Goal: Transaction & Acquisition: Purchase product/service

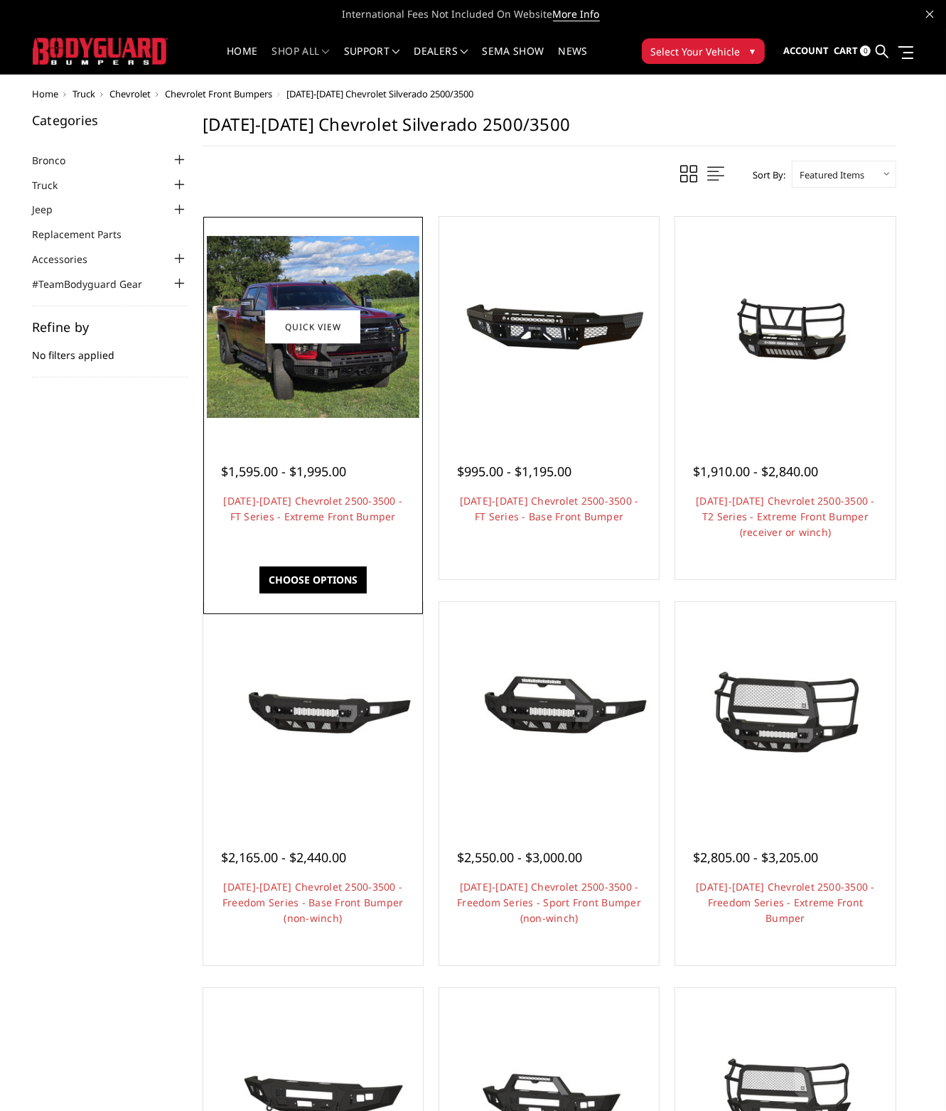
click at [374, 527] on h4 "[DATE]-[DATE] Chevrolet 2500-3500 - FT Series - Extreme Front Bumper" at bounding box center [313, 516] width 184 height 47
click at [295, 518] on link "[DATE]-[DATE] Chevrolet 2500-3500 - FT Series - Extreme Front Bumper" at bounding box center [312, 508] width 179 height 29
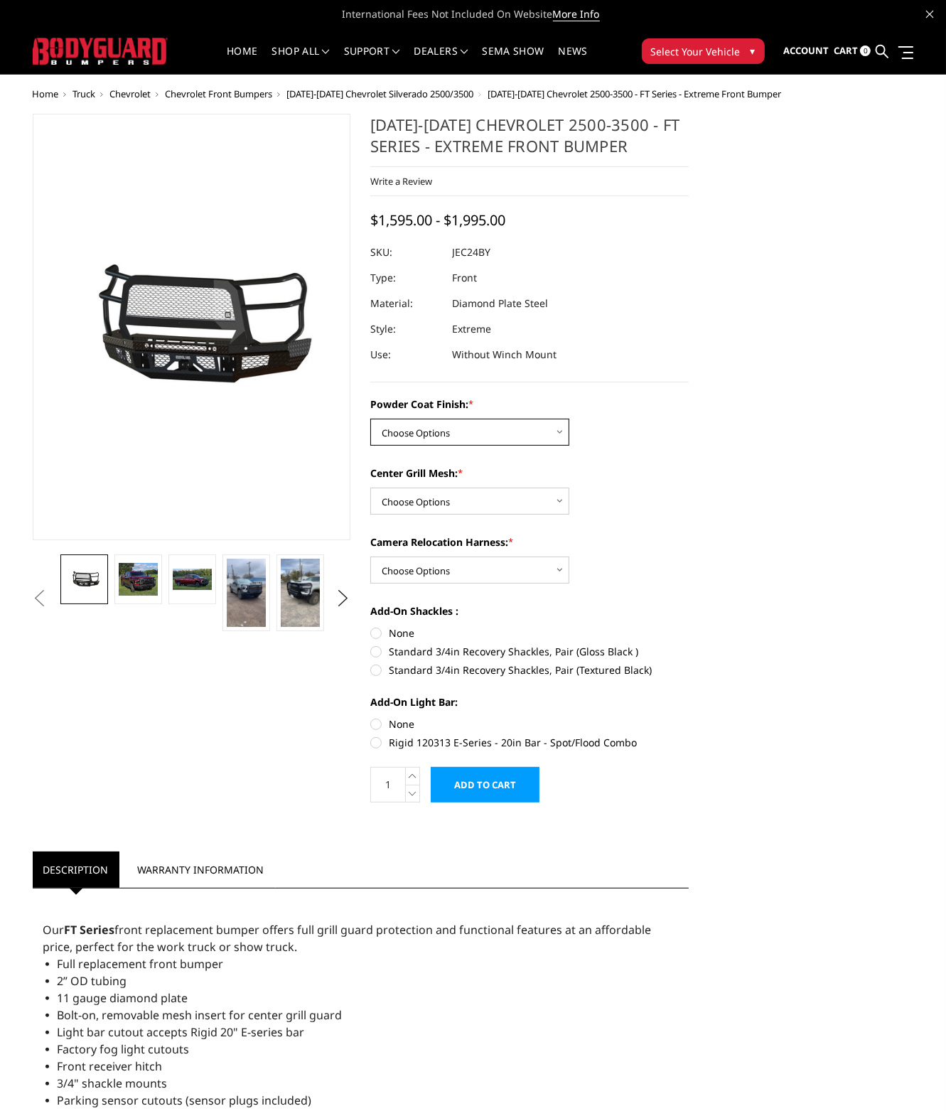
click at [454, 430] on select "Choose Options Bare Metal Gloss Black Powder Coat Textured Black Powder Coat" at bounding box center [469, 432] width 199 height 27
select select "3278"
click at [370, 419] on select "Choose Options Bare Metal Gloss Black Powder Coat Textured Black Powder Coat" at bounding box center [469, 432] width 199 height 27
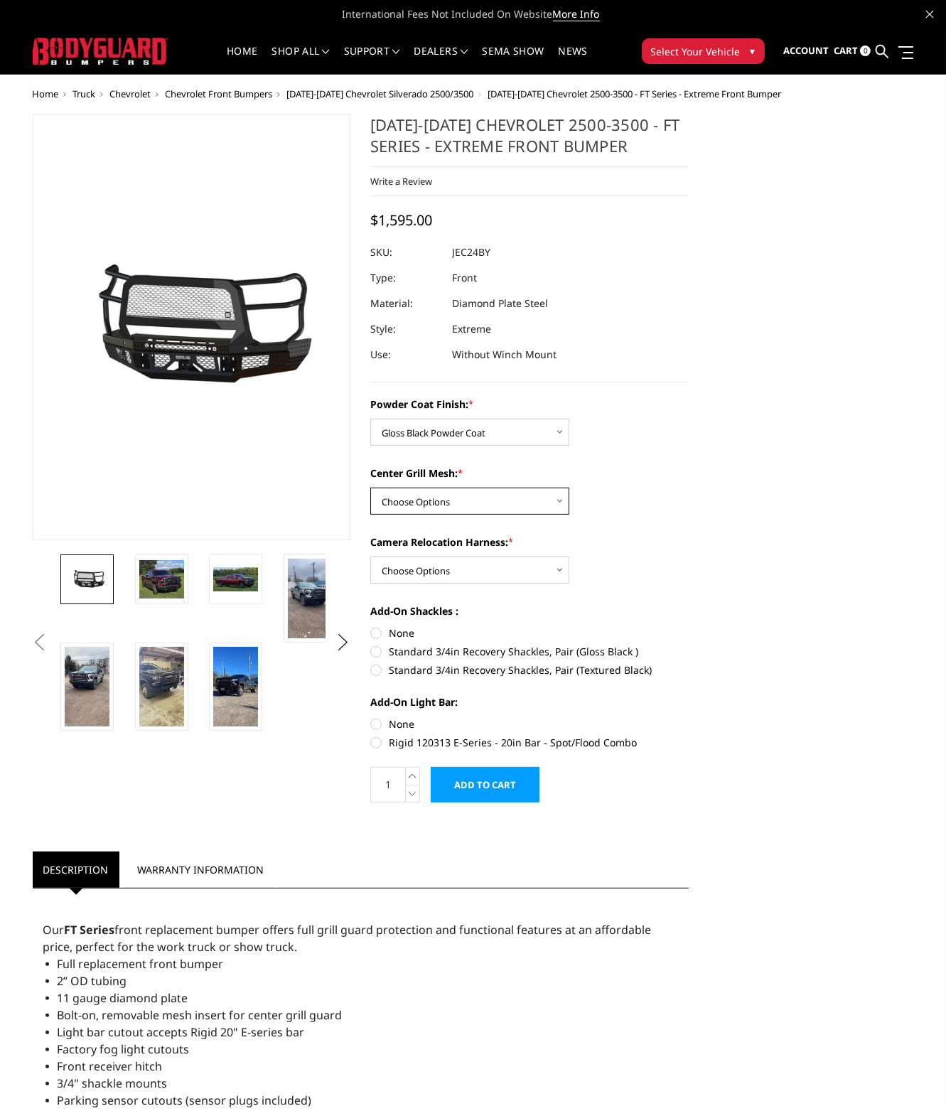
click at [461, 494] on select "Choose Options WITH Expanded Metal in Center Grill WITHOUT Expanded Metal in Ce…" at bounding box center [469, 500] width 199 height 27
select select "3280"
click at [370, 487] on select "Choose Options WITH Expanded Metal in Center Grill WITHOUT Expanded Metal in Ce…" at bounding box center [469, 500] width 199 height 27
click at [467, 560] on select "Choose Options WITH Camera Relocation Harness WITHOUT Camera Relocation Harness" at bounding box center [469, 569] width 199 height 27
click at [630, 540] on label "Camera Relocation Harness: *" at bounding box center [529, 541] width 318 height 15
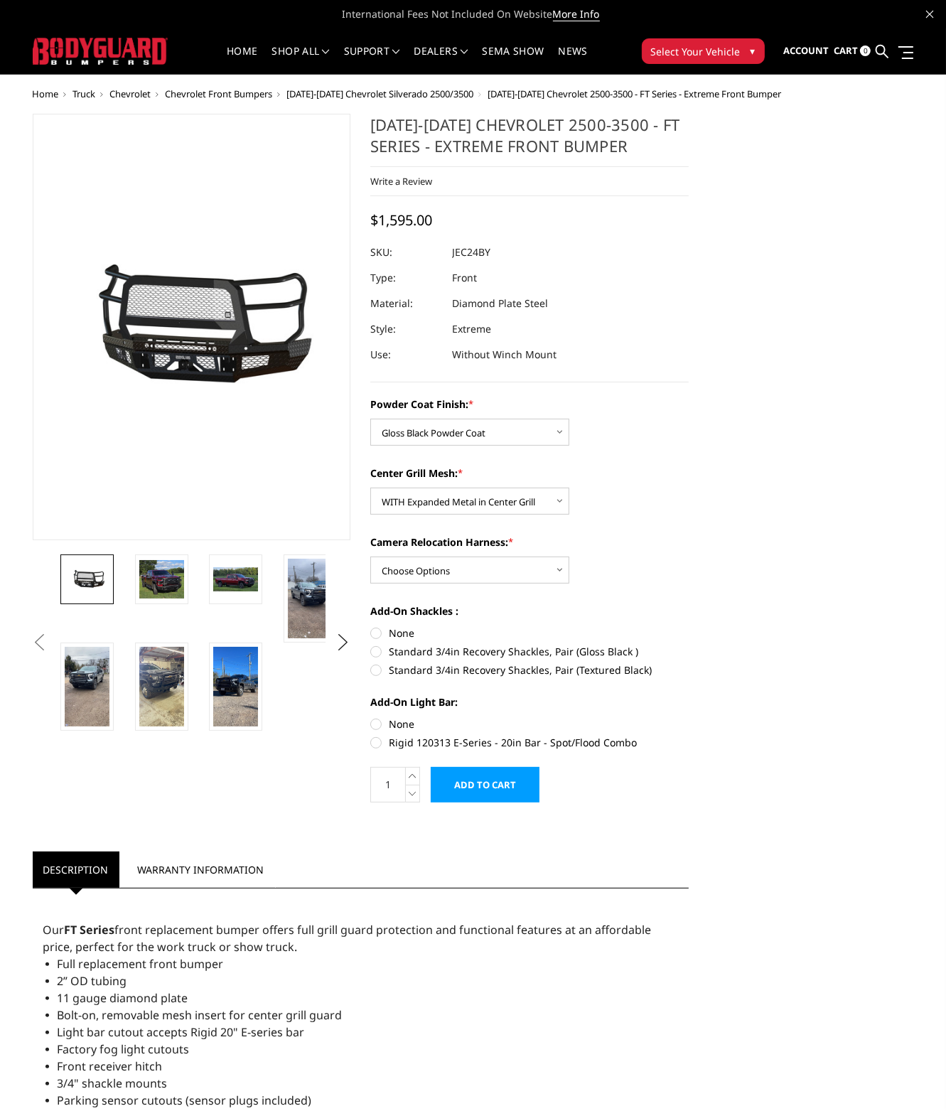
click at [569, 556] on select "Choose Options WITH Camera Relocation Harness WITHOUT Camera Relocation Harness" at bounding box center [469, 569] width 199 height 27
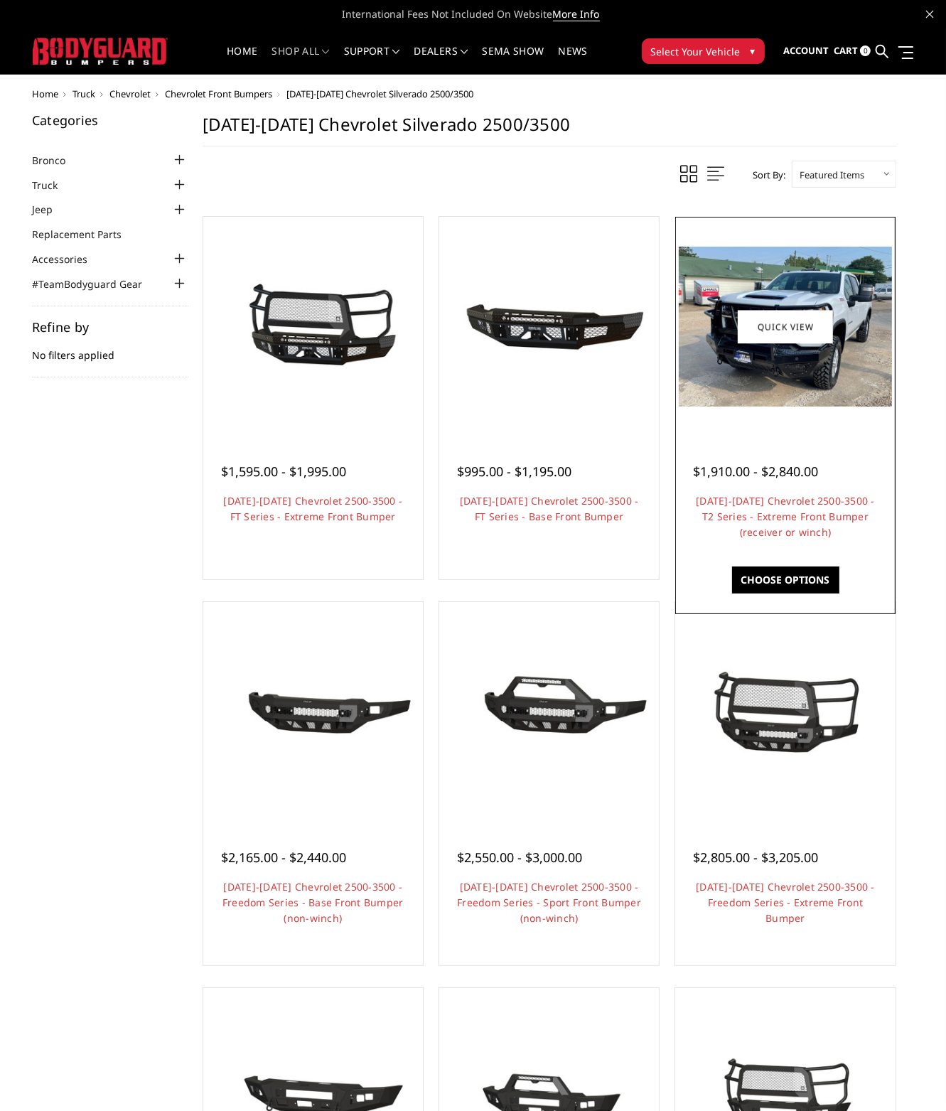
click at [787, 512] on h4 "[DATE]-[DATE] Chevrolet 2500-3500 - T2 Series - Extreme Front Bumper (receiver …" at bounding box center [785, 516] width 184 height 47
click at [736, 372] on img at bounding box center [785, 327] width 212 height 160
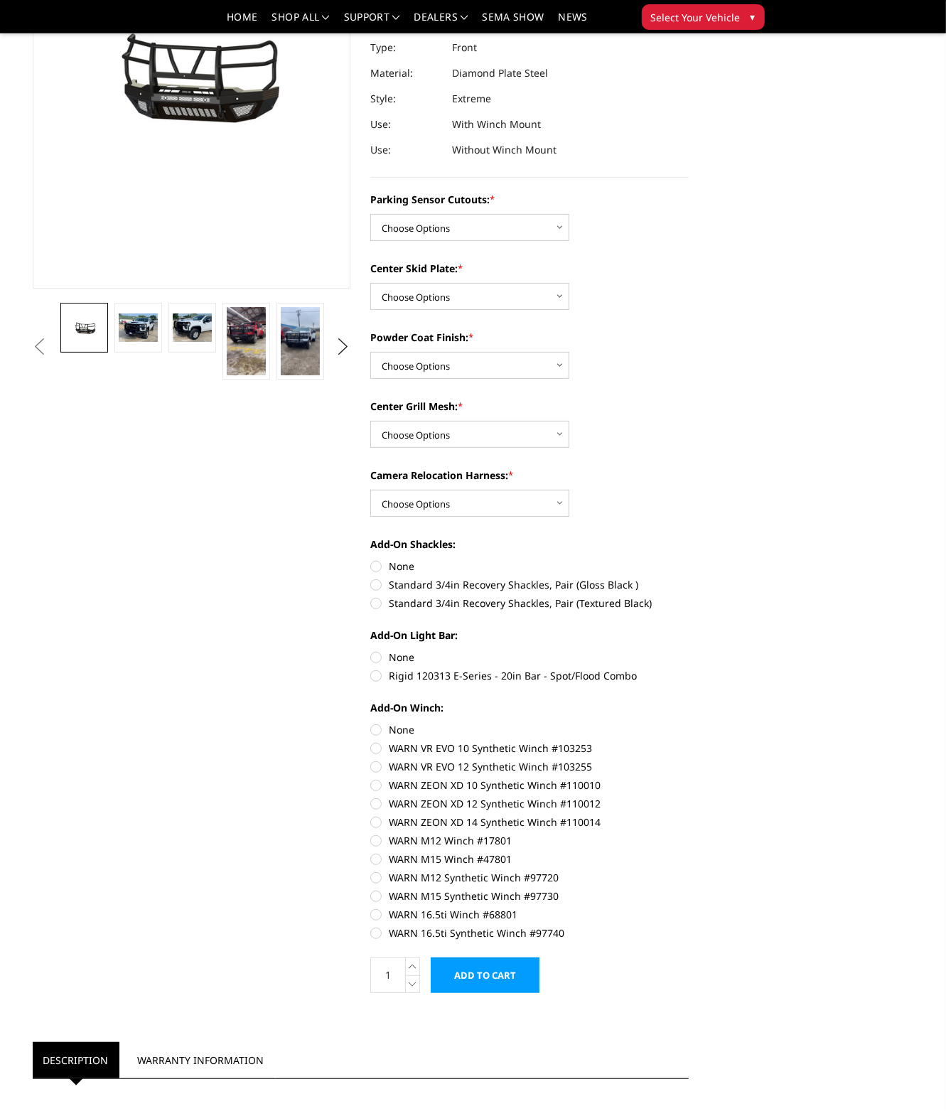
scroll to position [213, 0]
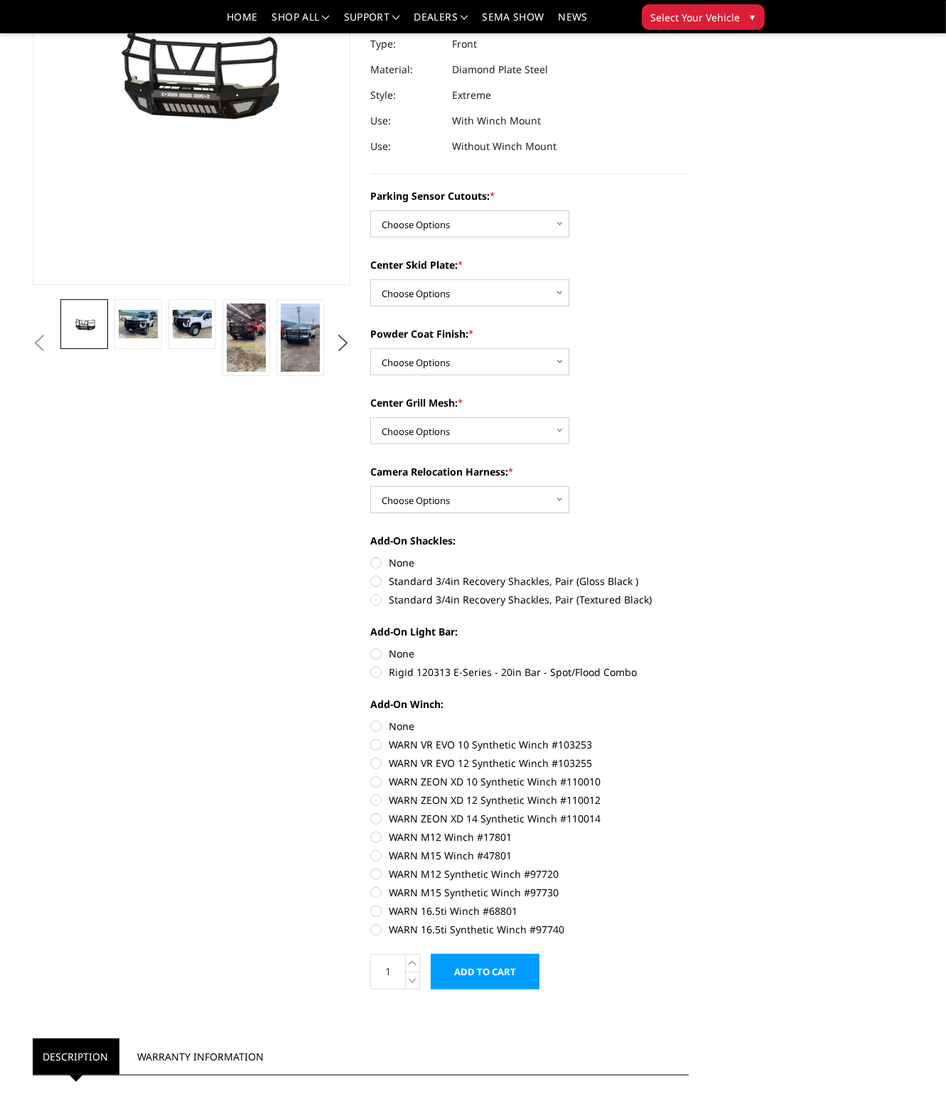
click at [372, 838] on label "WARN M12 Winch #17801" at bounding box center [529, 836] width 318 height 15
click at [689, 811] on input "WARN M12 Winch #17801" at bounding box center [689, 811] width 1 height 1
radio input "true"
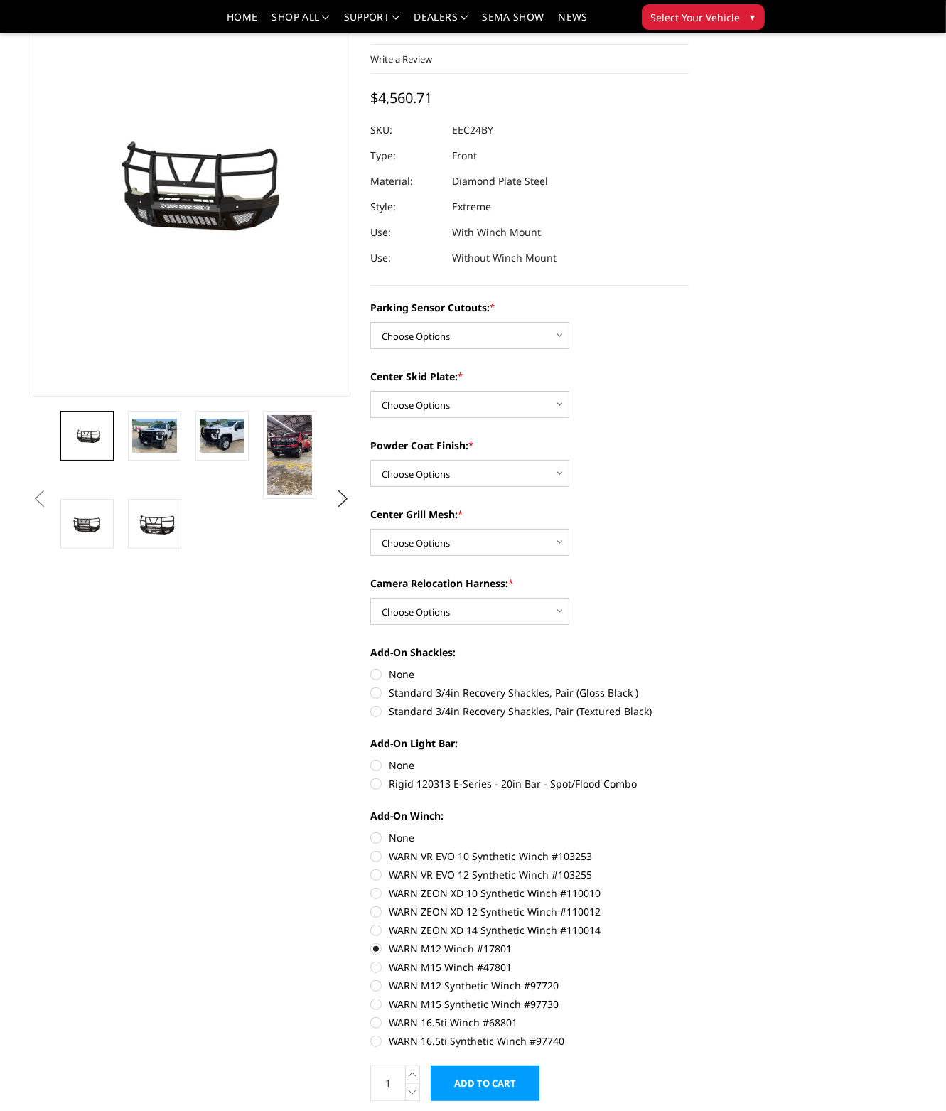
scroll to position [0, 0]
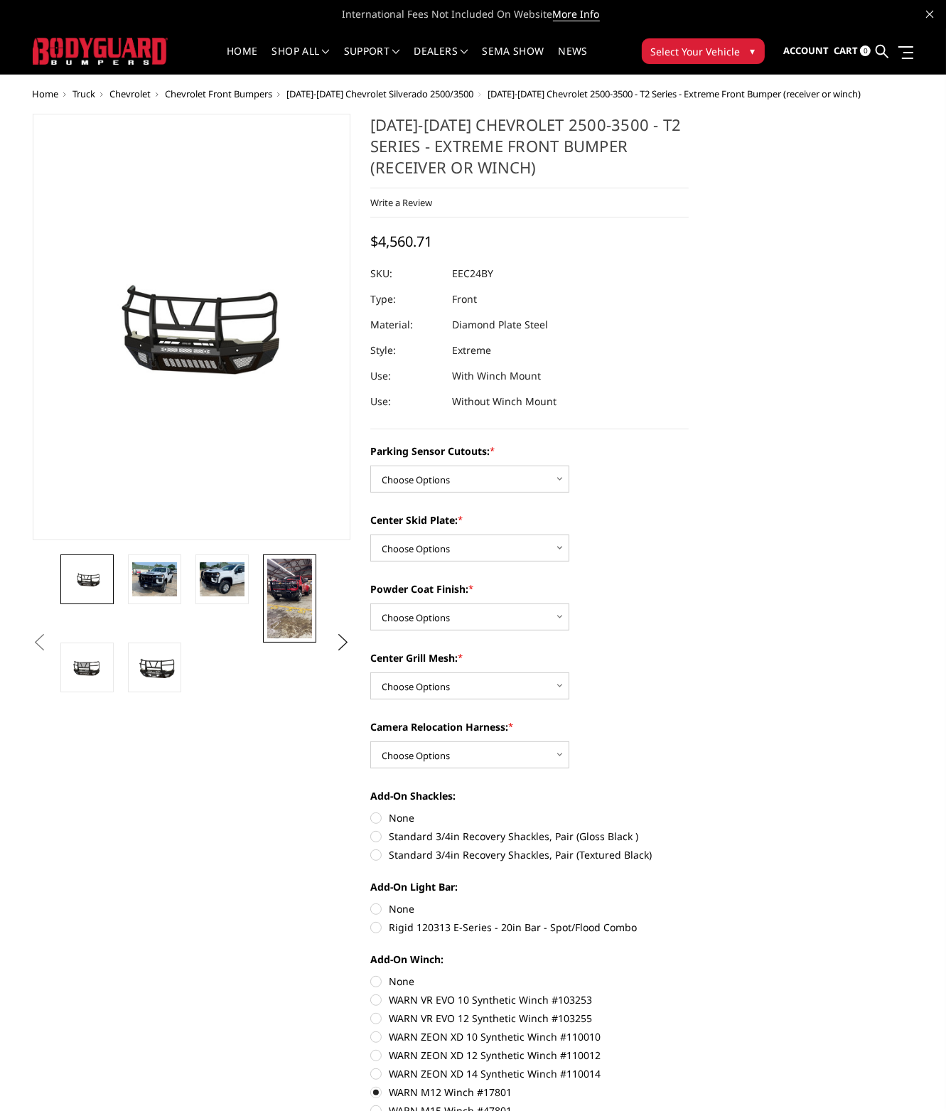
click at [293, 596] on img at bounding box center [289, 599] width 45 height 80
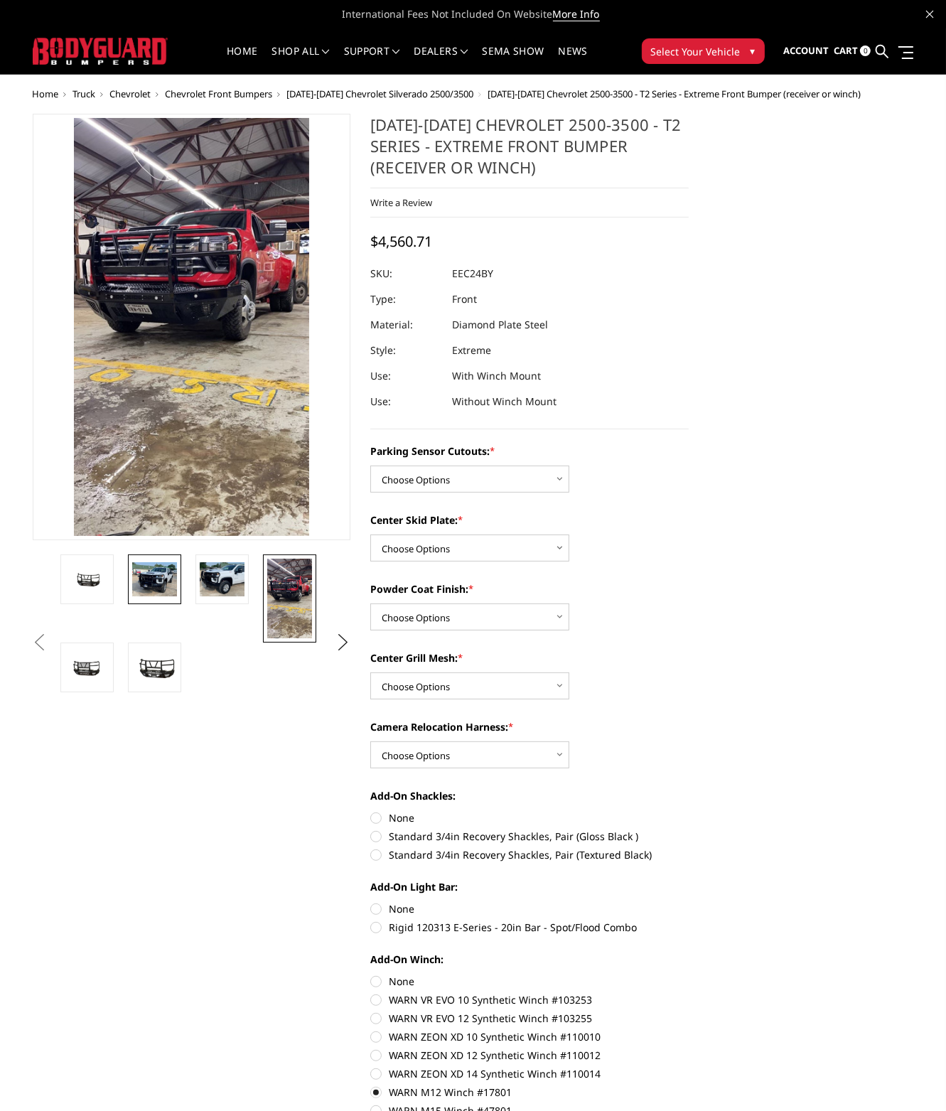
click at [149, 575] on img at bounding box center [154, 578] width 45 height 33
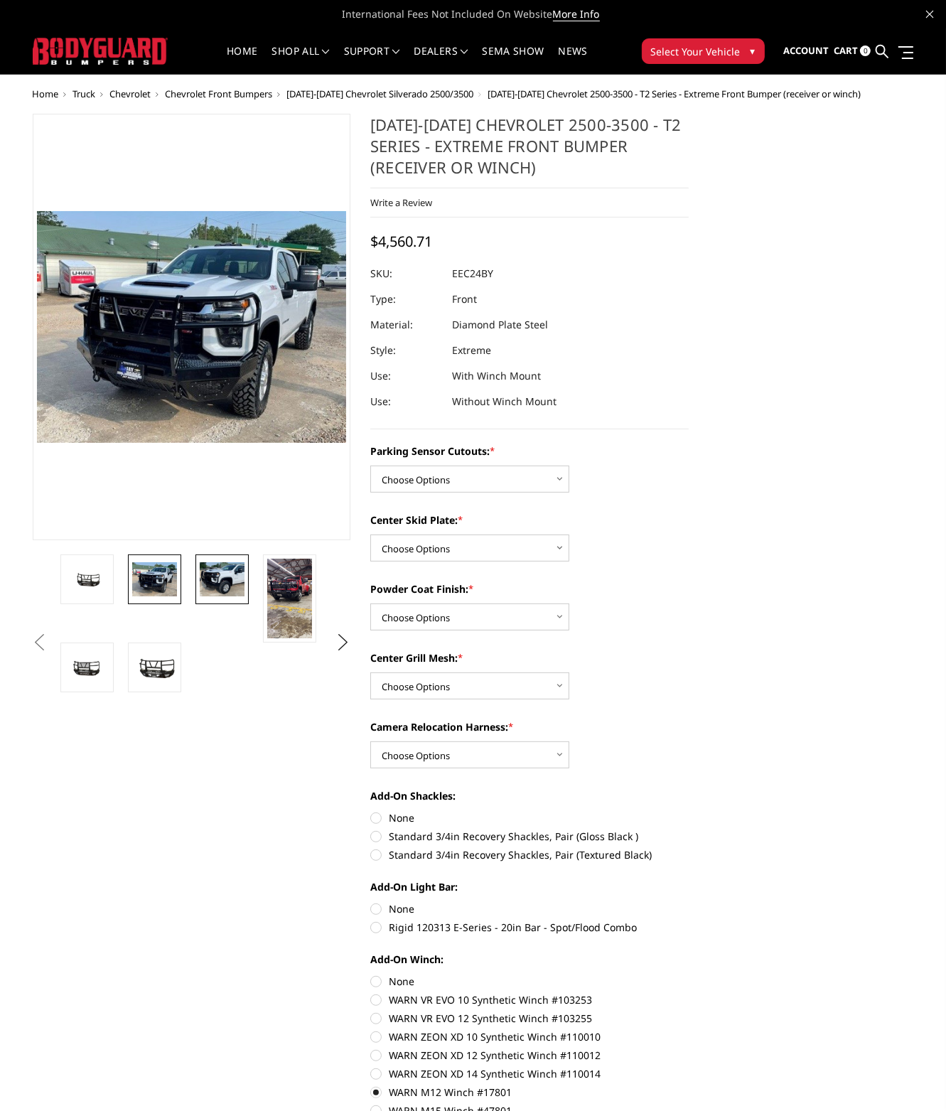
click at [216, 568] on img at bounding box center [222, 578] width 45 height 33
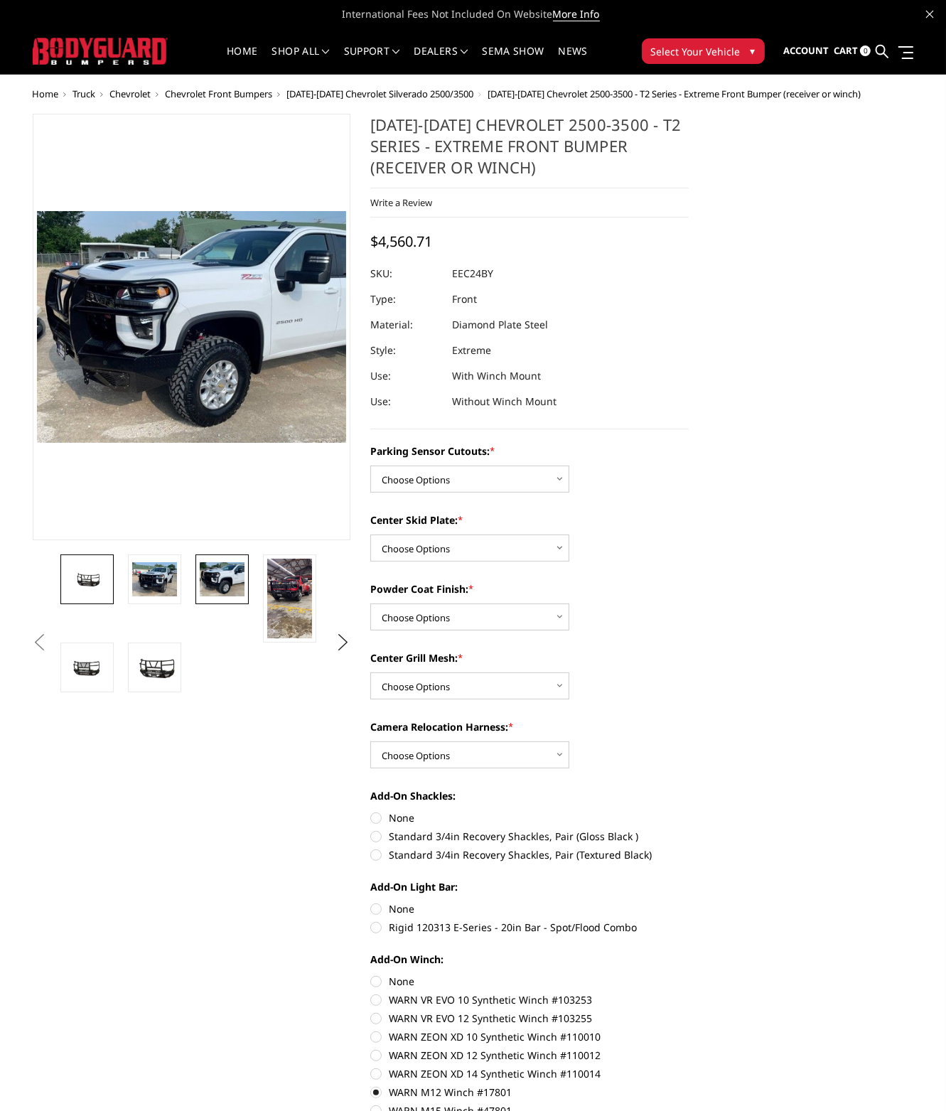
click at [111, 574] on link at bounding box center [86, 579] width 53 height 50
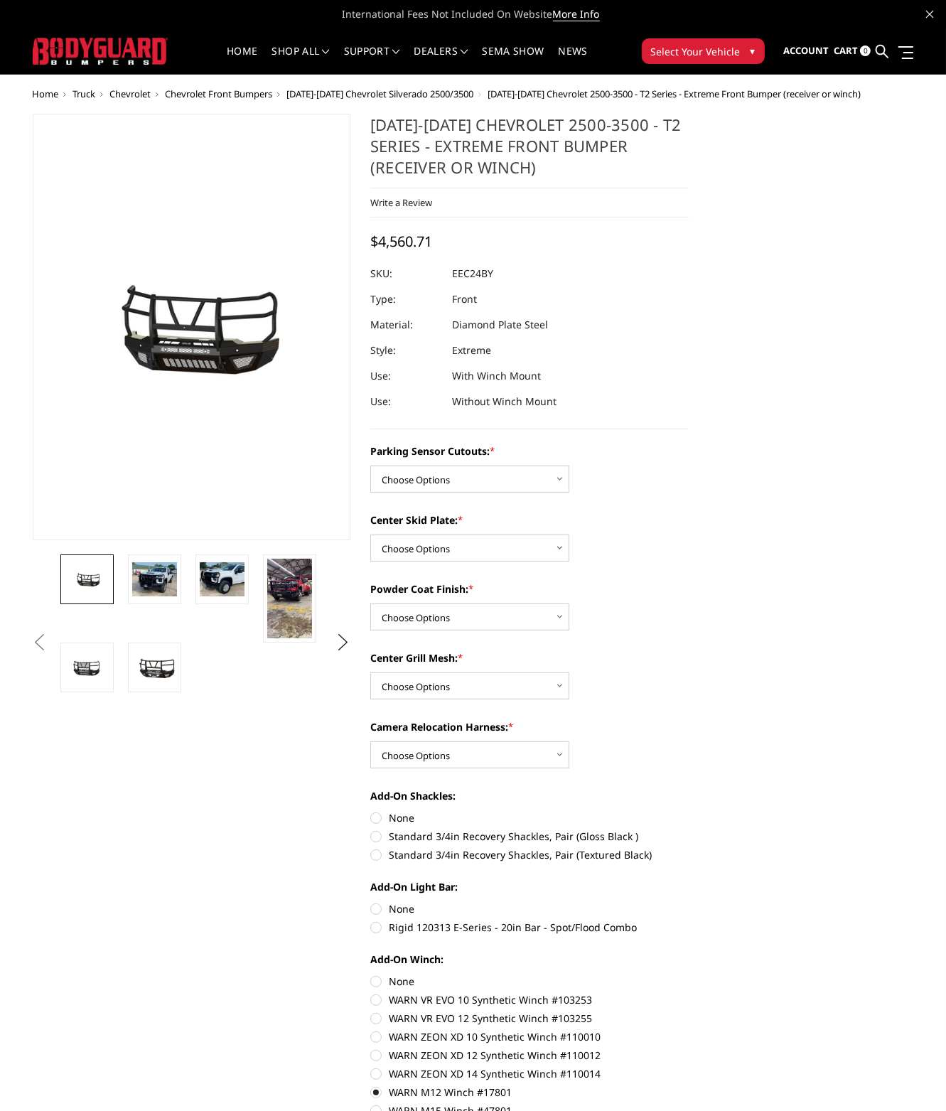
click at [50, 650] on button "Previous" at bounding box center [39, 642] width 21 height 21
click at [143, 651] on div "Previous Next *" at bounding box center [361, 1047] width 676 height 1867
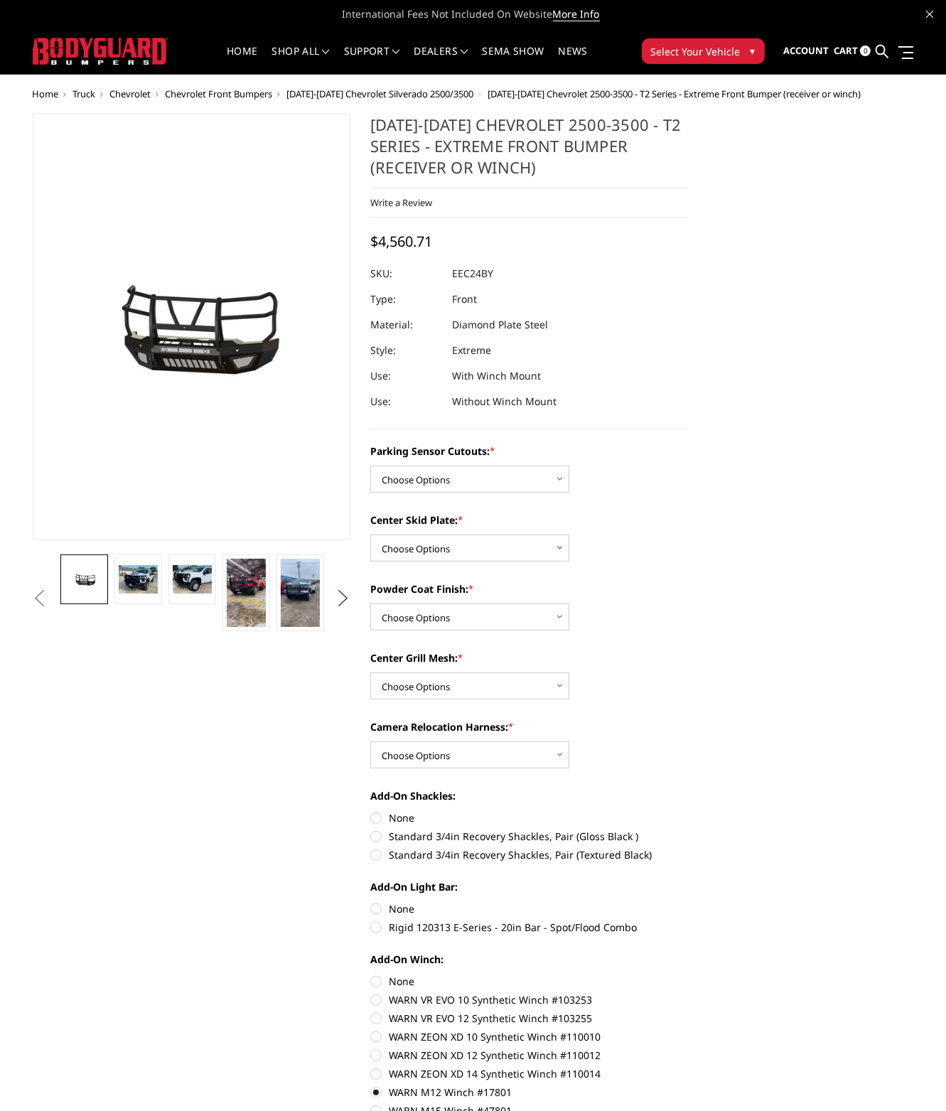
click at [339, 596] on button "Next" at bounding box center [343, 598] width 21 height 21
click at [256, 599] on img at bounding box center [246, 593] width 38 height 68
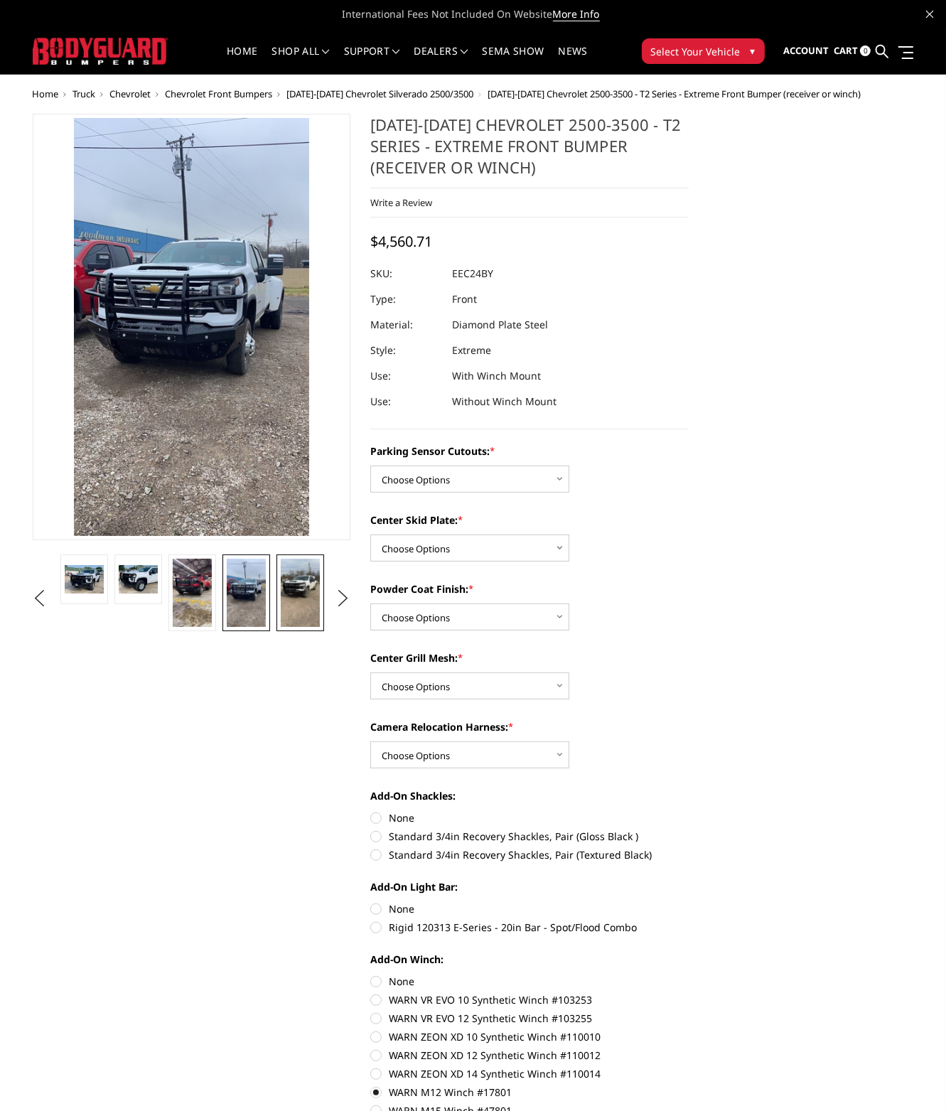
click at [292, 592] on img at bounding box center [300, 593] width 38 height 68
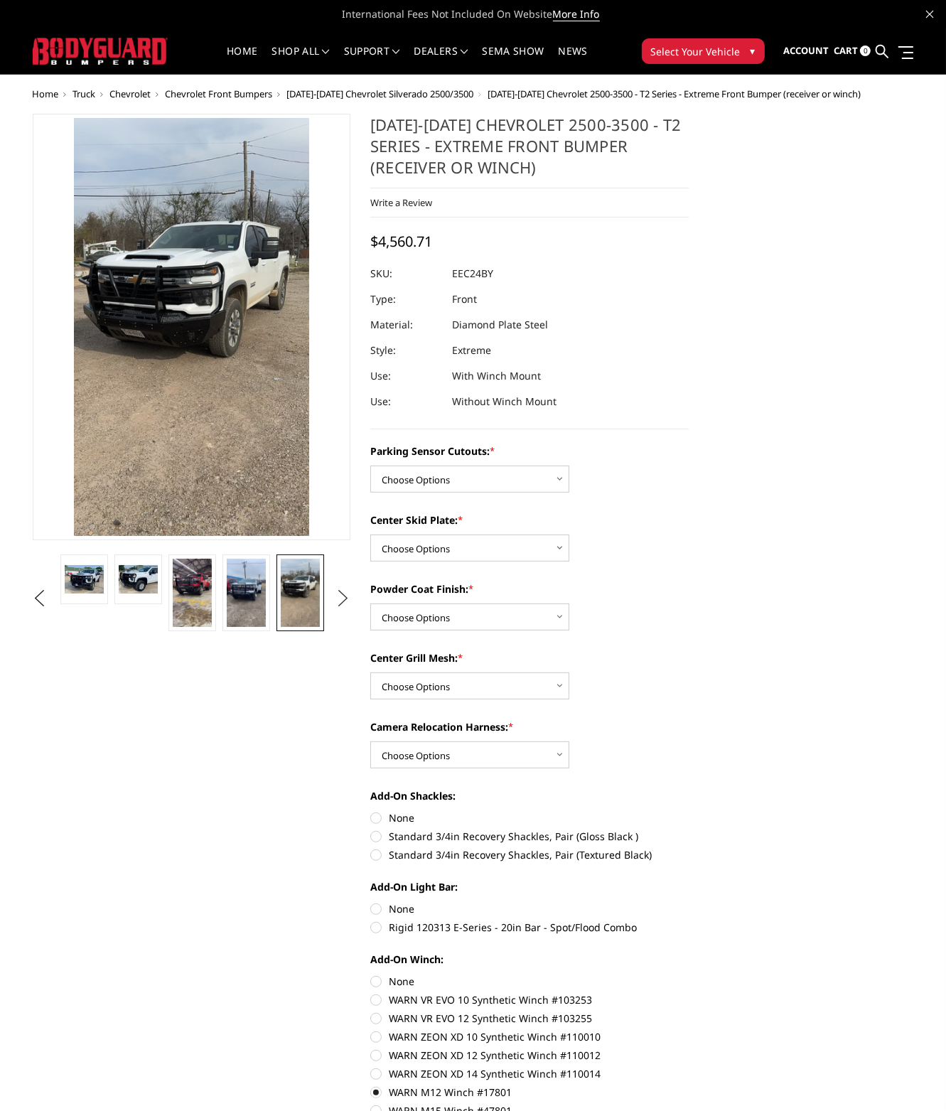
click at [344, 597] on button "Next" at bounding box center [343, 598] width 21 height 21
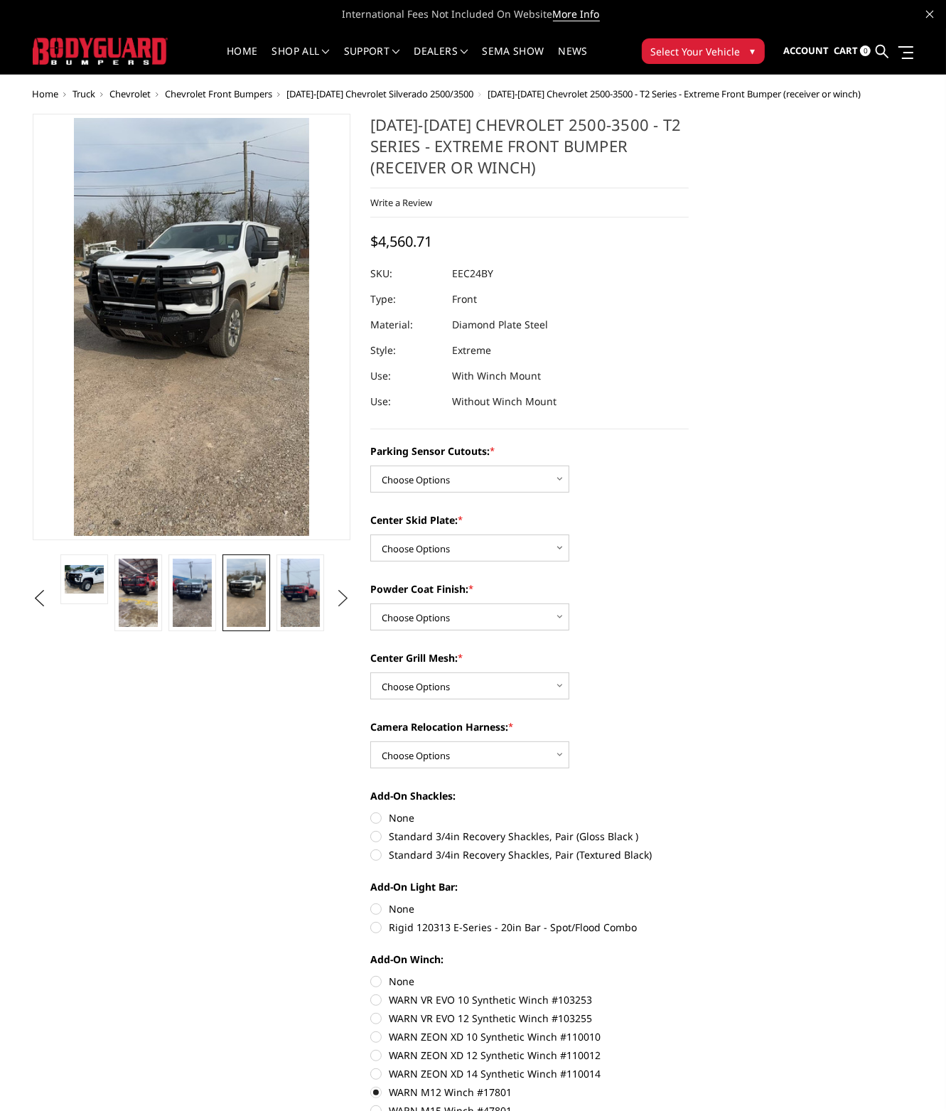
click at [344, 597] on button "Next" at bounding box center [343, 598] width 21 height 21
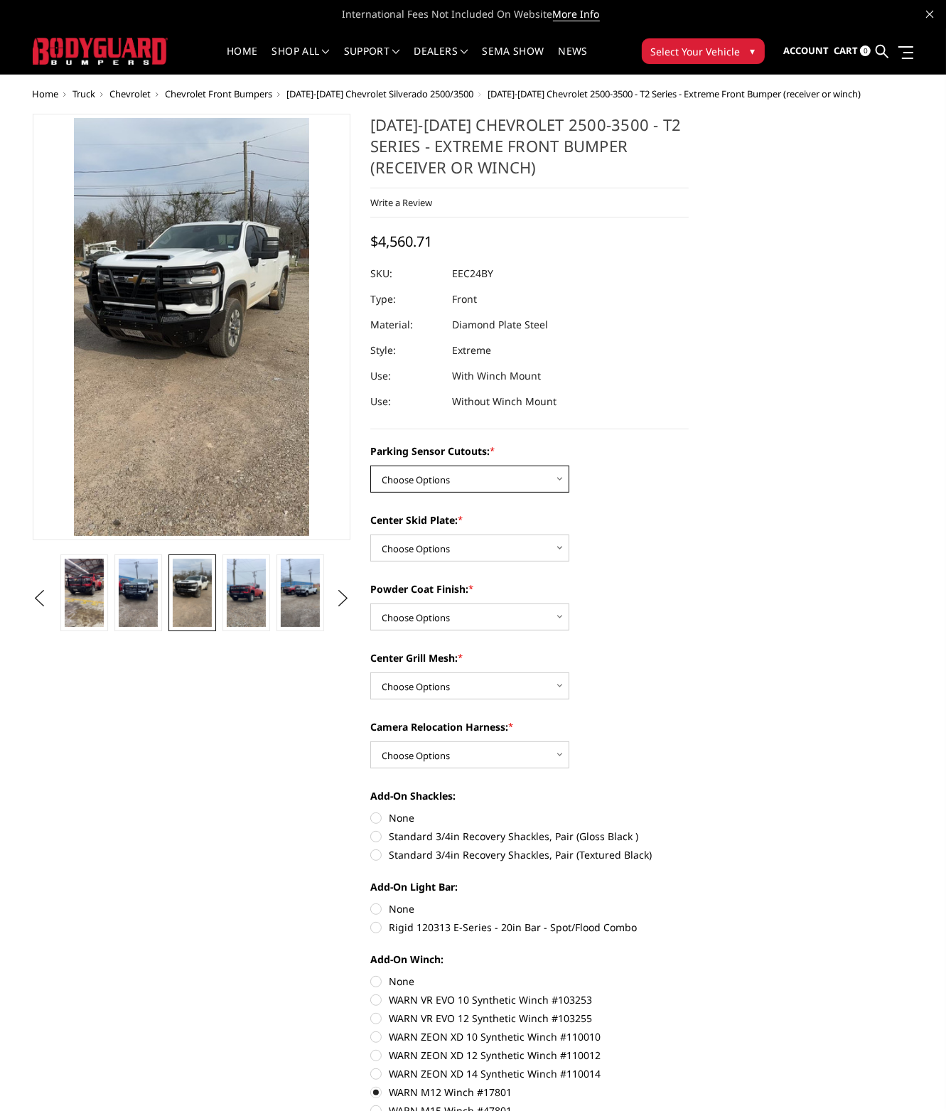
click at [440, 475] on select "Choose Options Yes - With Parking Sensor Cutouts" at bounding box center [469, 478] width 199 height 27
select select "3722"
click at [370, 465] on select "Choose Options Yes - With Parking Sensor Cutouts" at bounding box center [469, 478] width 199 height 27
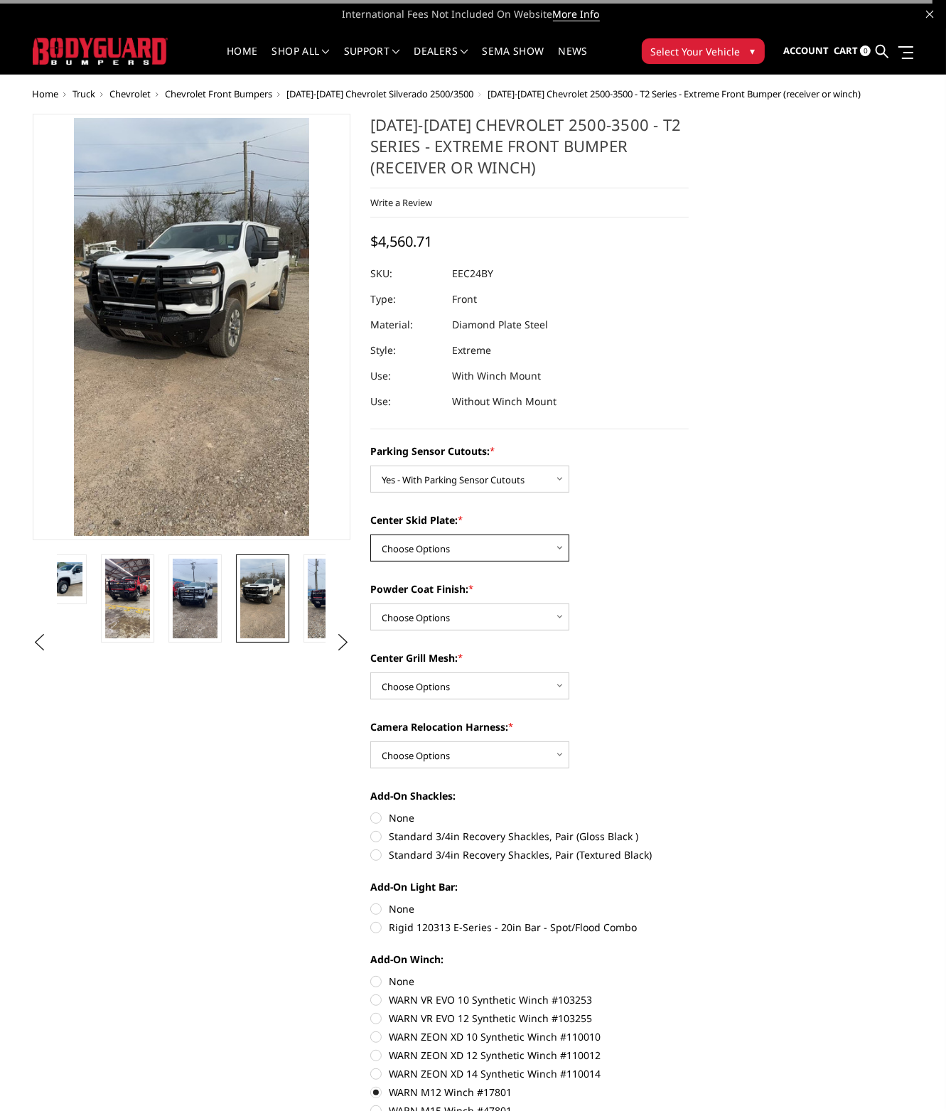
click at [443, 543] on select "Choose Options 2" Receiver Tube Standard Skid Plate (included) Winch Mount Skid…" at bounding box center [469, 547] width 199 height 27
select select "3725"
click at [370, 534] on select "Choose Options 2" Receiver Tube Standard Skid Plate (included) Winch Mount Skid…" at bounding box center [469, 547] width 199 height 27
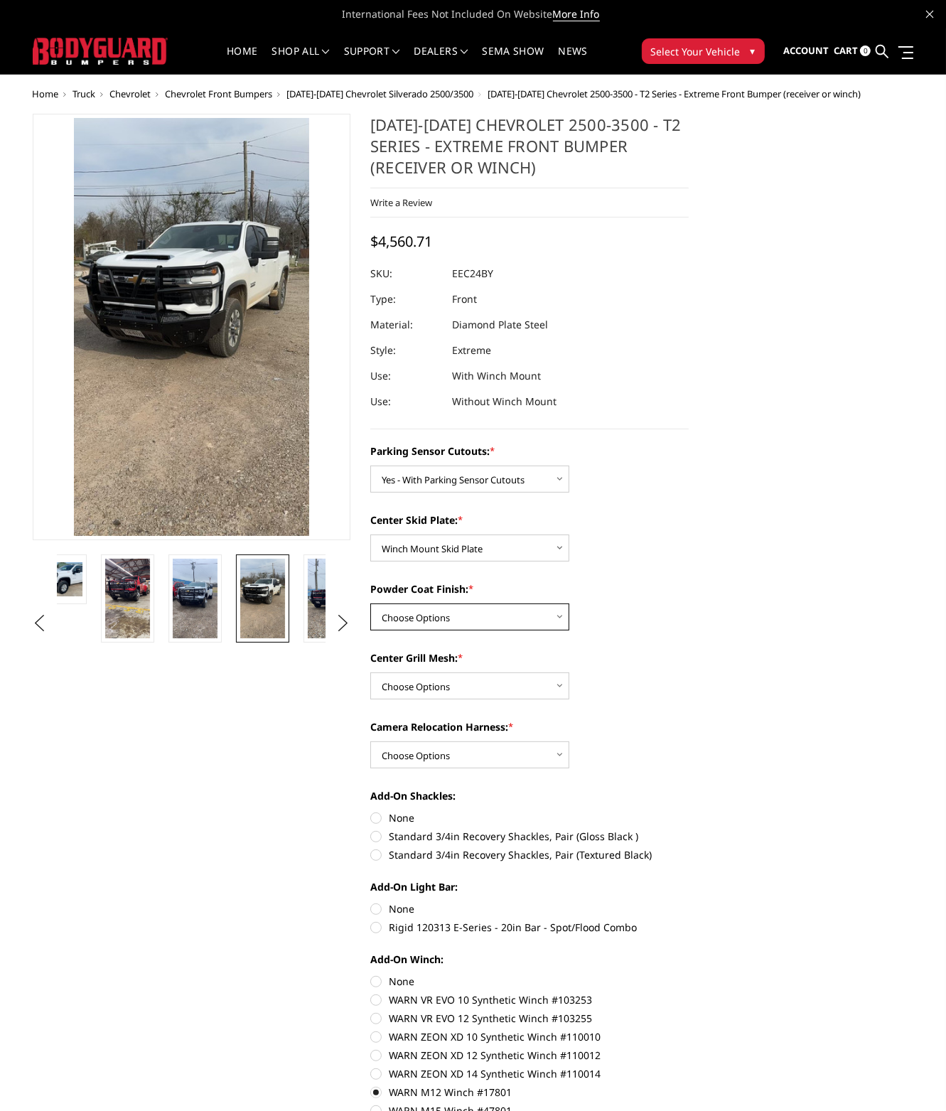
click at [443, 616] on select "Choose Options Bare Metal Gloss Black Powder Coat Textured Black Powder Coat" at bounding box center [469, 616] width 199 height 27
select select "3727"
click at [370, 603] on select "Choose Options Bare Metal Gloss Black Powder Coat Textured Black Powder Coat" at bounding box center [469, 616] width 199 height 27
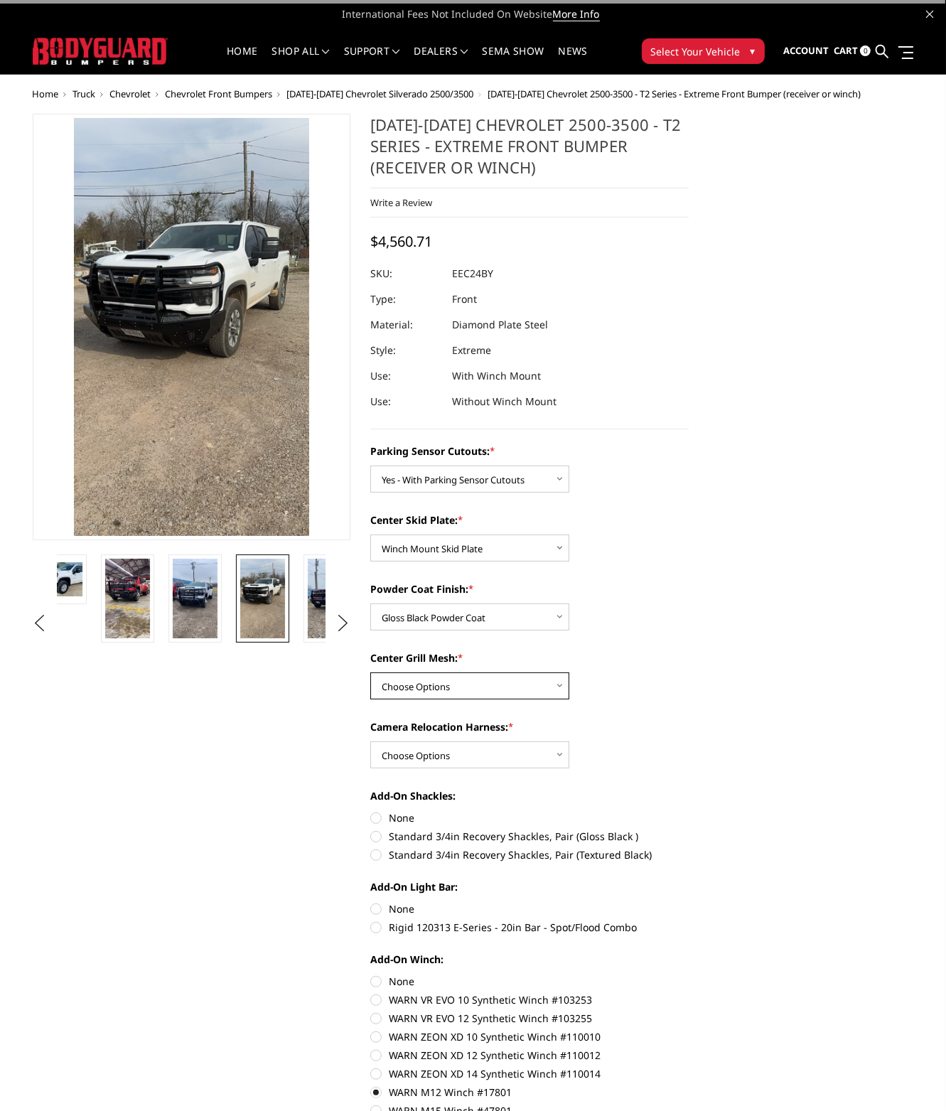
click at [455, 683] on select "Choose Options With expanded metal Without expanded metal" at bounding box center [469, 685] width 199 height 27
select select "3729"
click at [370, 672] on select "Choose Options With expanded metal Without expanded metal" at bounding box center [469, 685] width 199 height 27
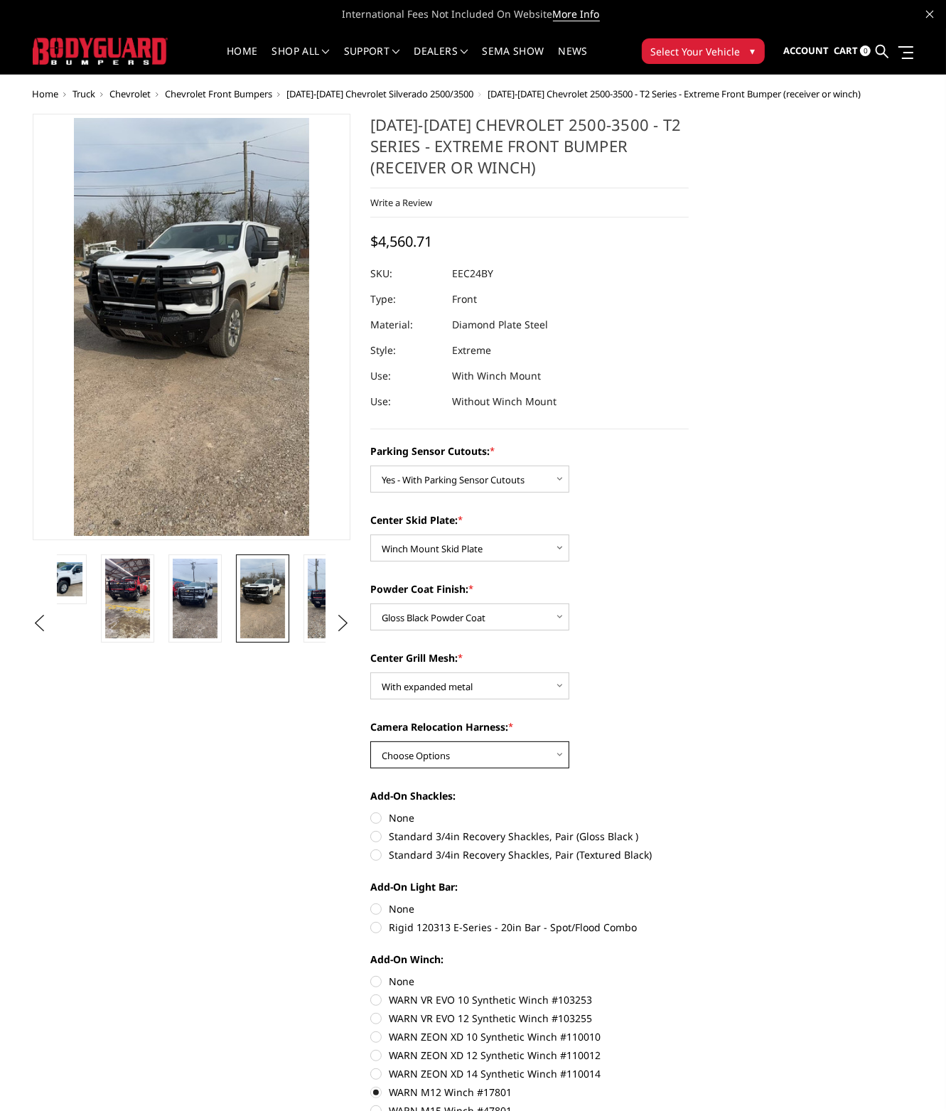
click at [455, 742] on select "Choose Options With camera harness Without camera harness" at bounding box center [469, 754] width 199 height 27
select select "3731"
click at [370, 741] on select "Choose Options With camera harness Without camera harness" at bounding box center [469, 754] width 199 height 27
click at [313, 772] on div "Previous Next *" at bounding box center [361, 1047] width 676 height 1867
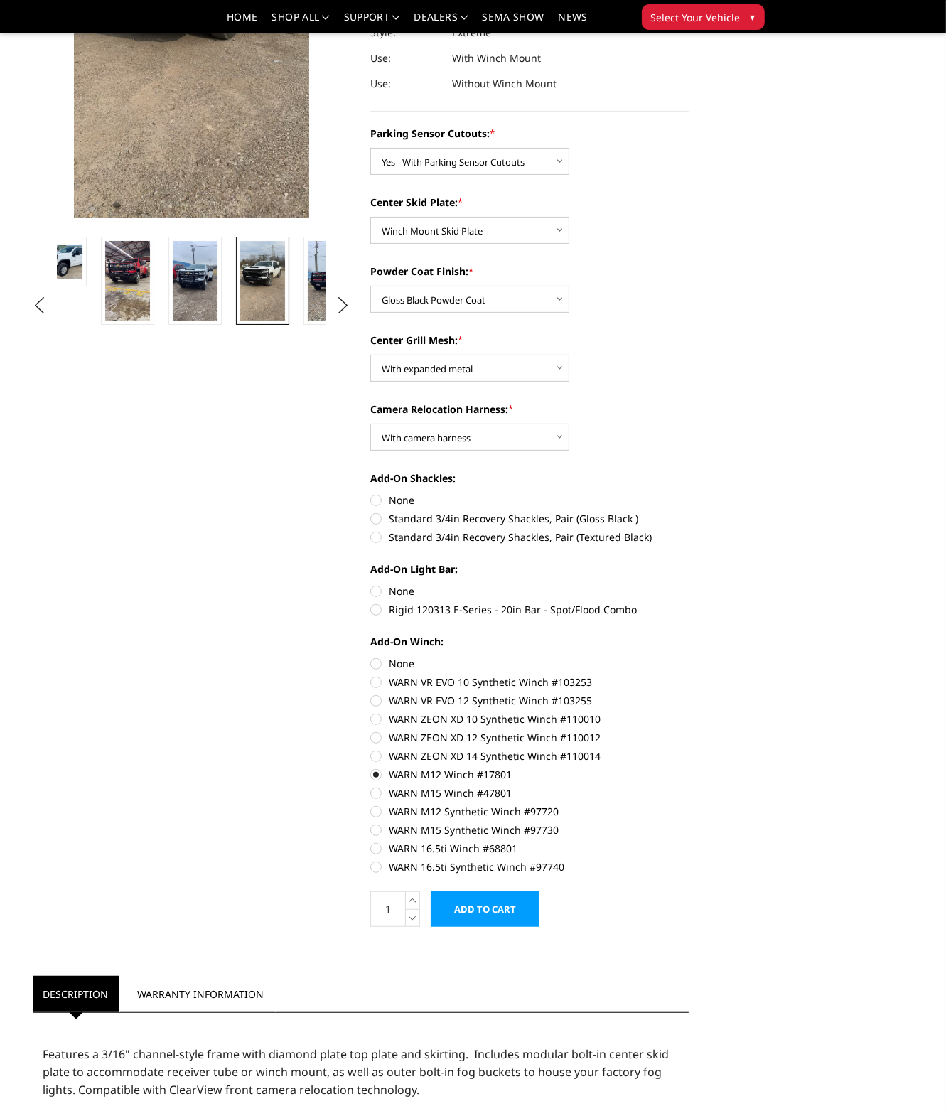
scroll to position [284, 0]
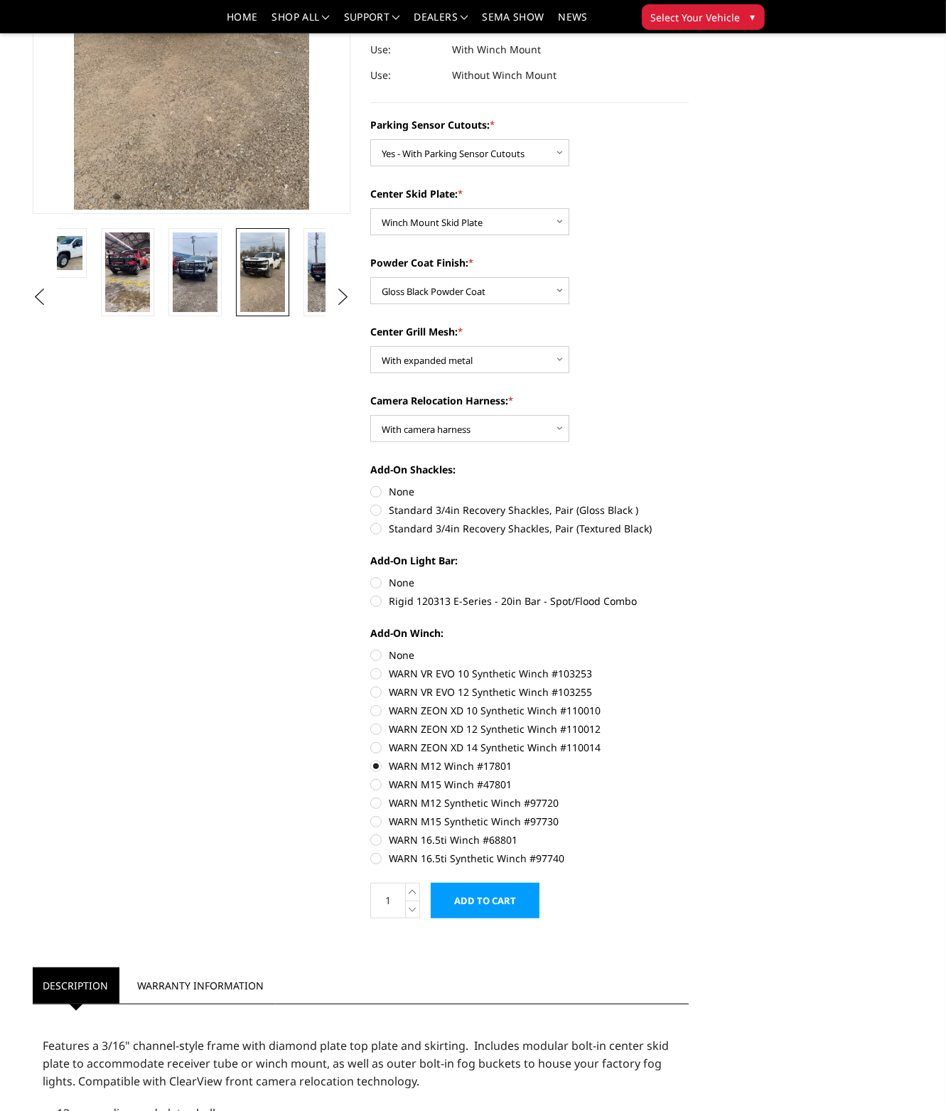
click at [377, 582] on label "None" at bounding box center [529, 582] width 318 height 15
click at [371, 576] on input "None" at bounding box center [370, 575] width 1 height 1
radio input "true"
click at [372, 489] on label "None" at bounding box center [529, 491] width 318 height 15
click at [371, 485] on input "None" at bounding box center [370, 484] width 1 height 1
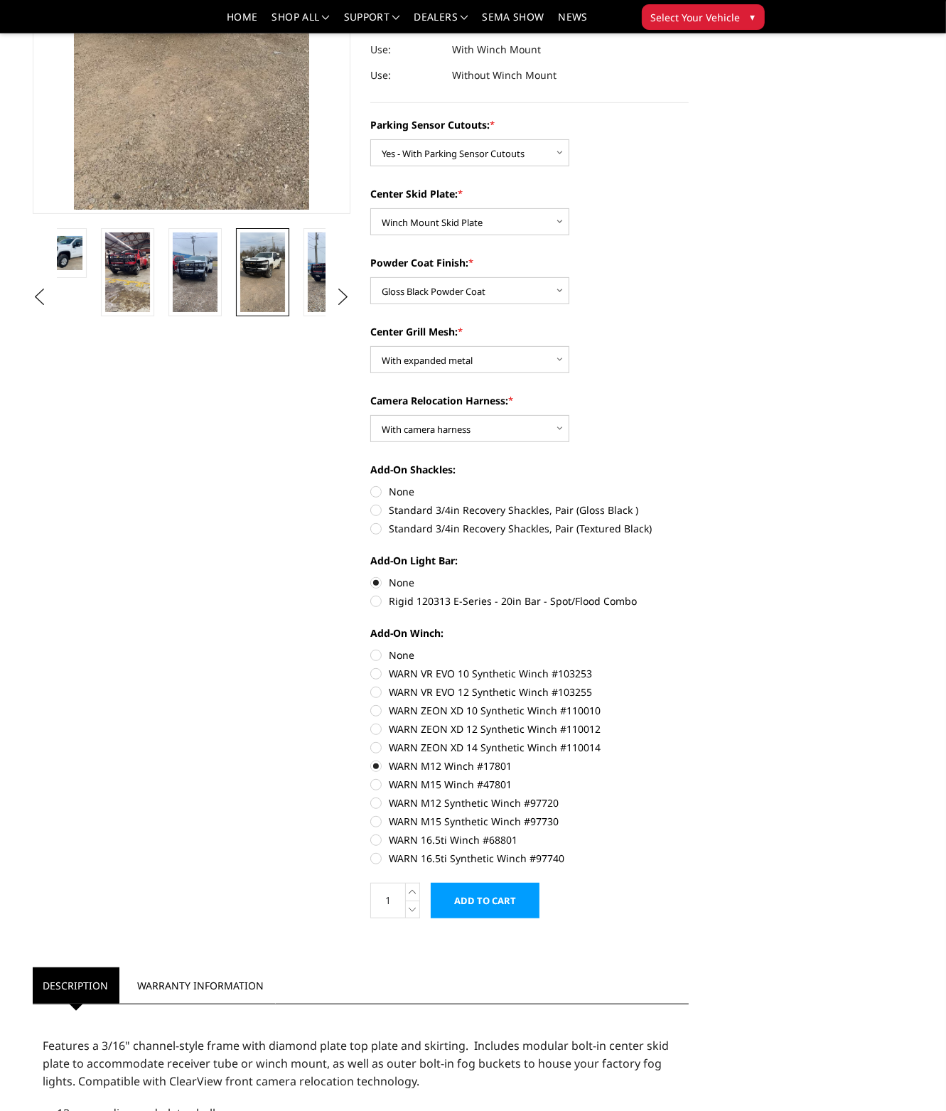
radio input "true"
click at [505, 892] on input "Add to Cart" at bounding box center [485, 901] width 109 height 36
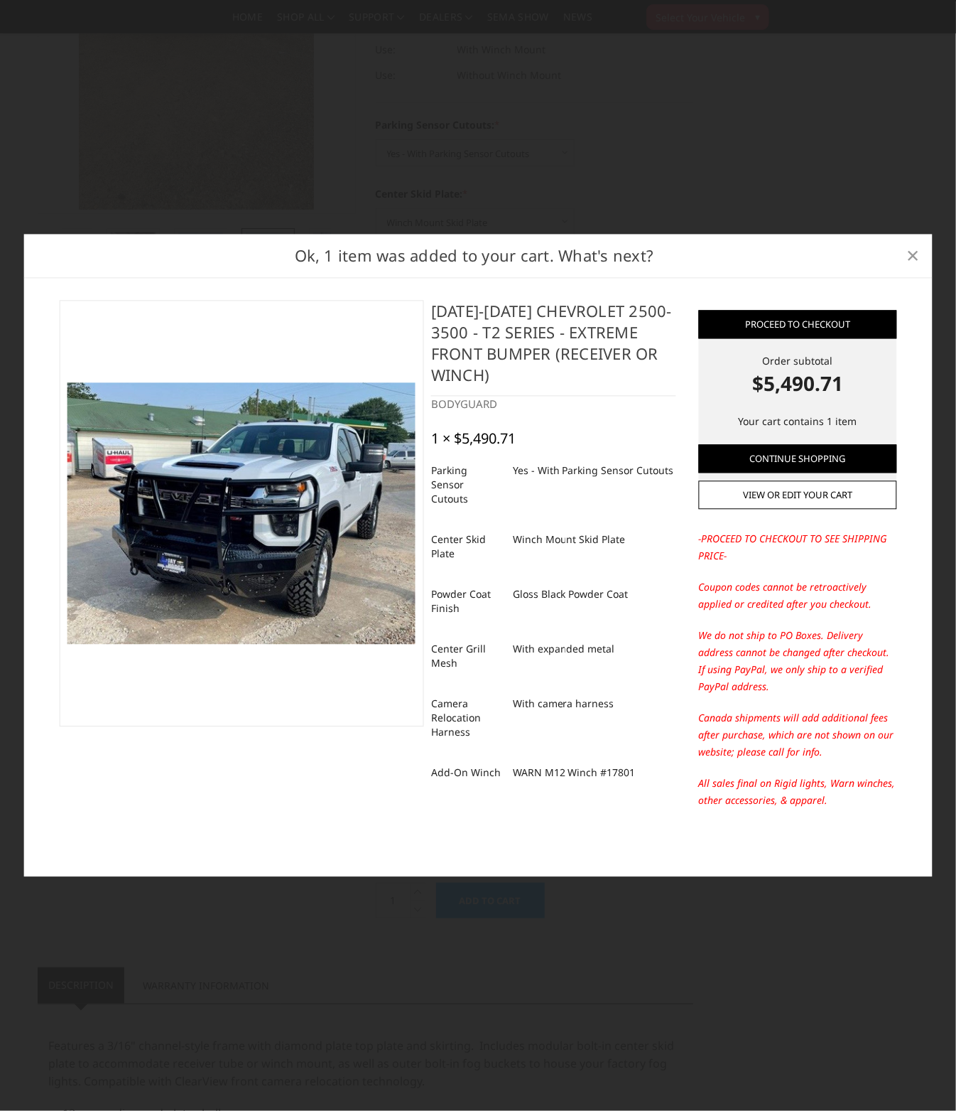
click at [912, 254] on span "×" at bounding box center [913, 255] width 13 height 31
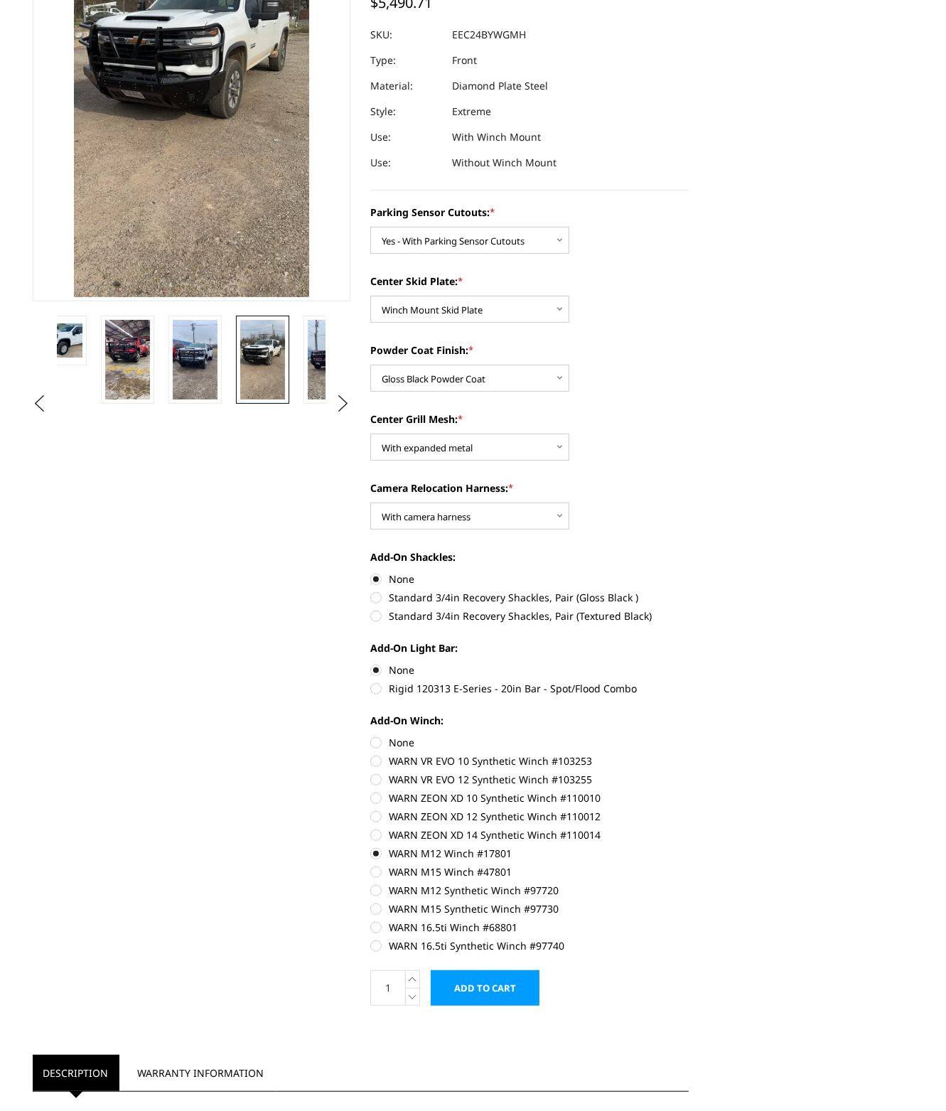
scroll to position [0, 0]
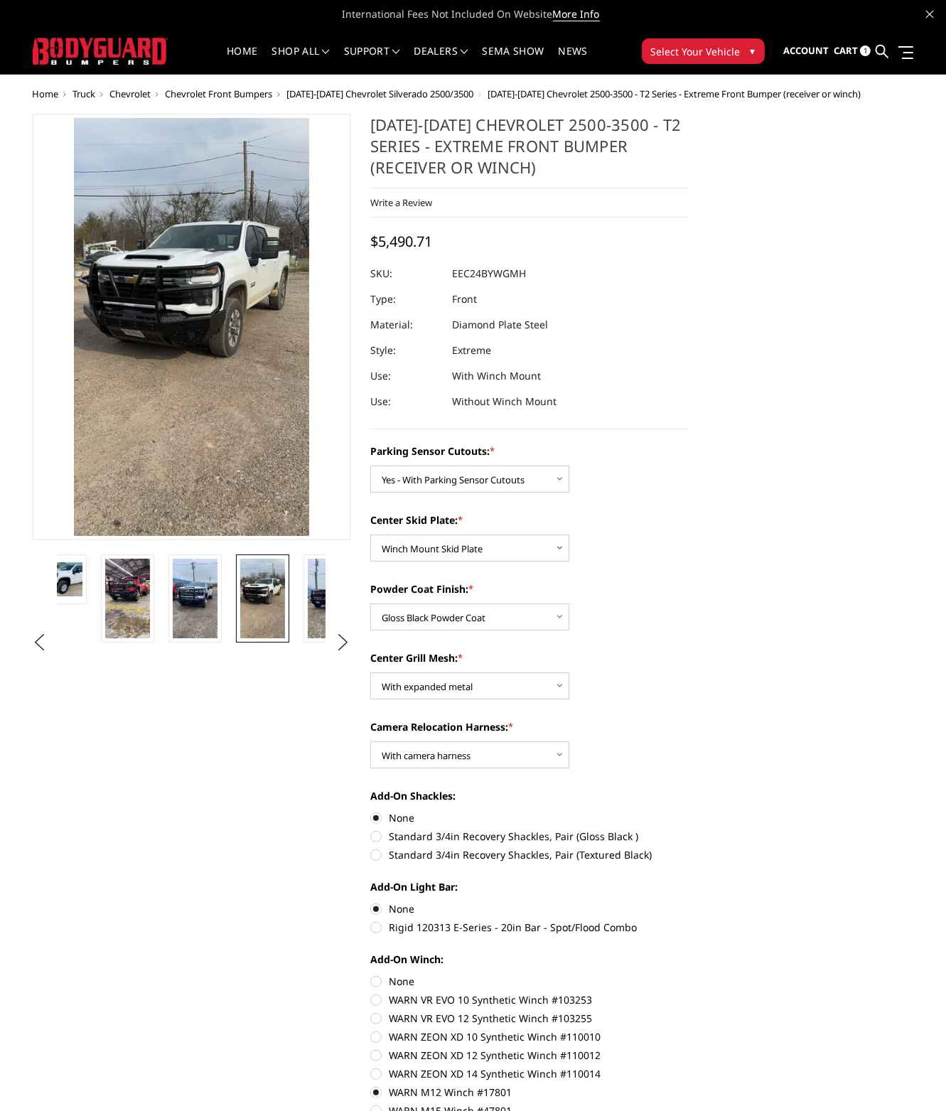
click at [691, 539] on section "2024-2025 Chevrolet 2500-3500 - T2 Series - Extreme Front Bumper (receiver or w…" at bounding box center [529, 686] width 338 height 1145
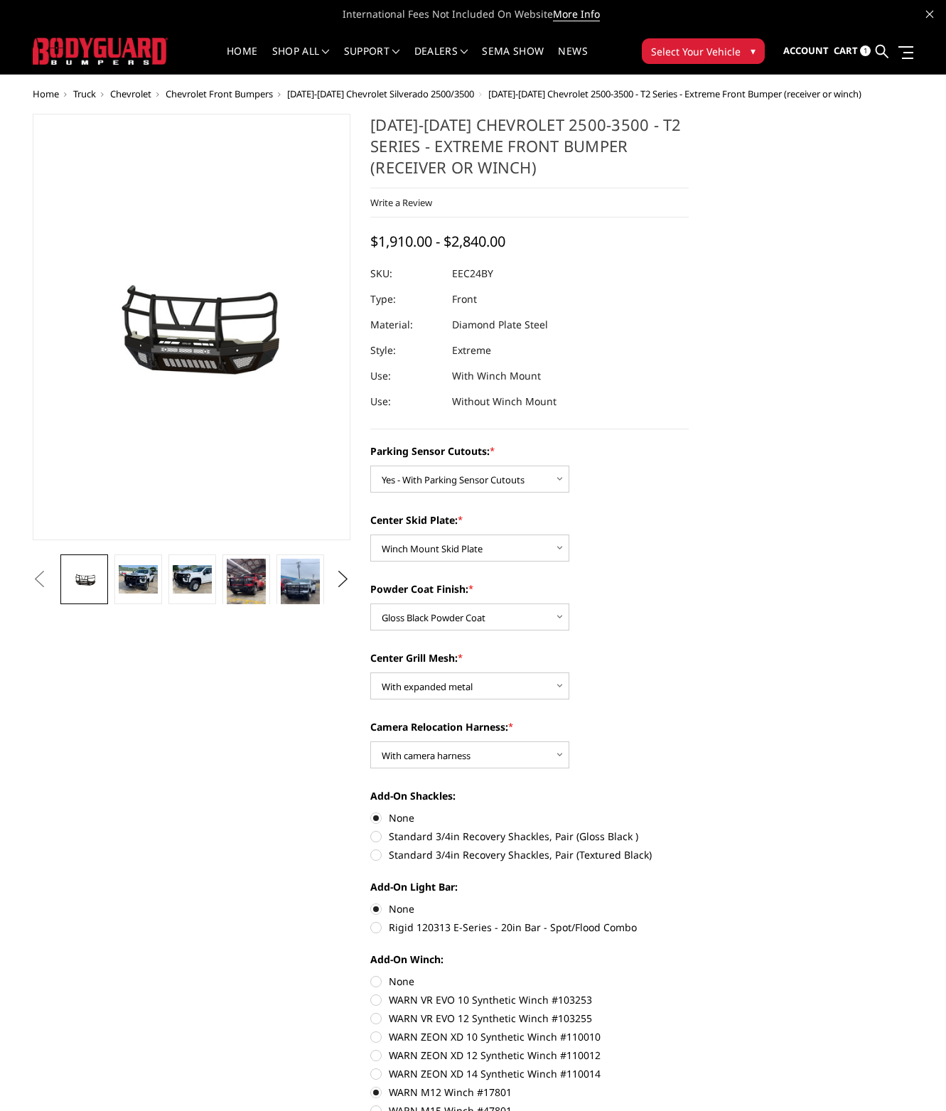
select select "3722"
select select "3725"
select select "3727"
select select "3729"
select select "3731"
